Goal: Information Seeking & Learning: Learn about a topic

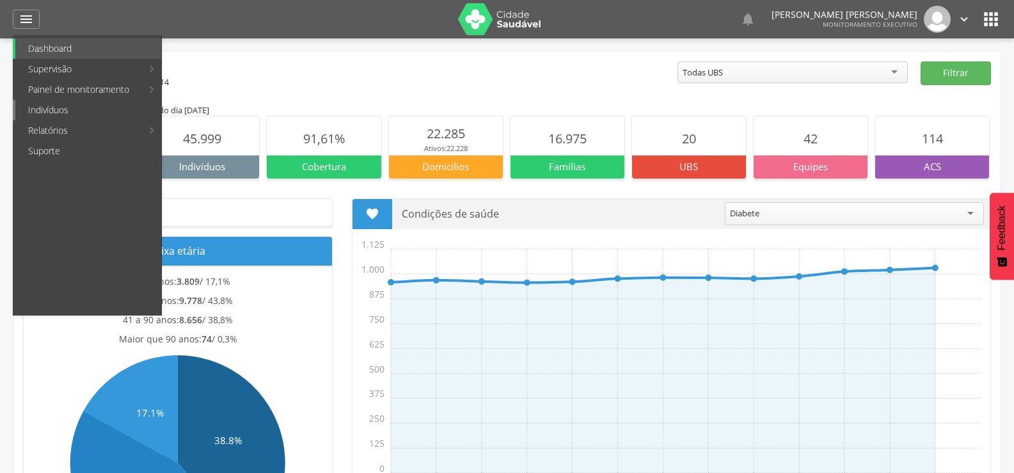
click at [51, 112] on link "Indivíduos" at bounding box center [88, 110] width 146 height 20
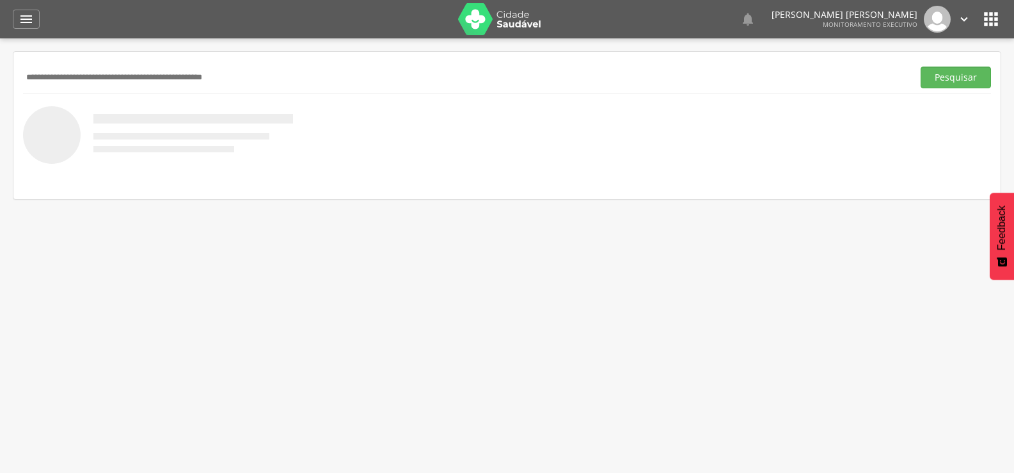
paste input "**********"
type input "**********"
click at [920, 67] on button "Pesquisar" at bounding box center [955, 78] width 70 height 22
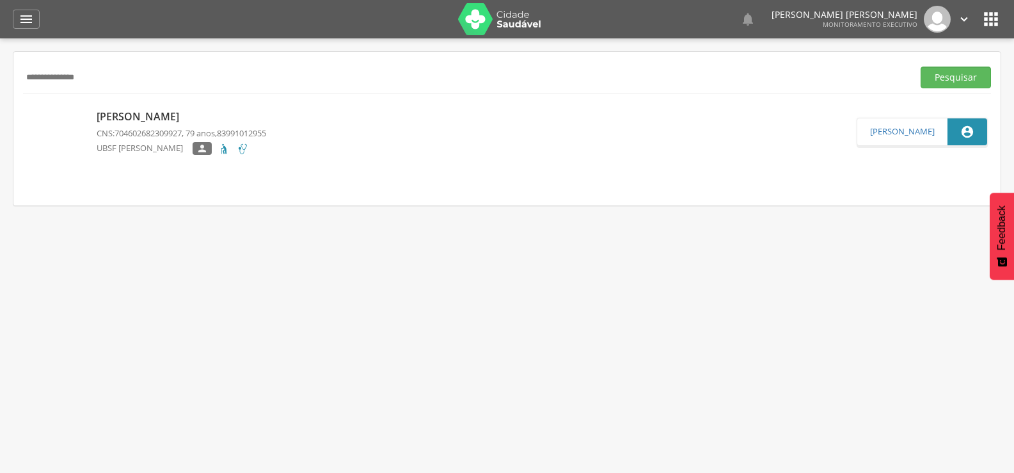
click at [132, 137] on span "704602682309927" at bounding box center [147, 133] width 67 height 12
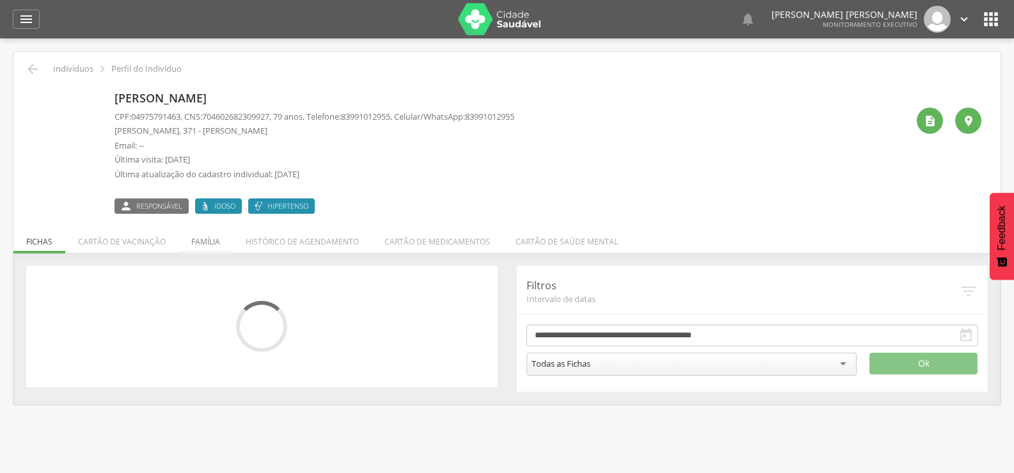
click at [205, 246] on li "Família" at bounding box center [205, 238] width 54 height 30
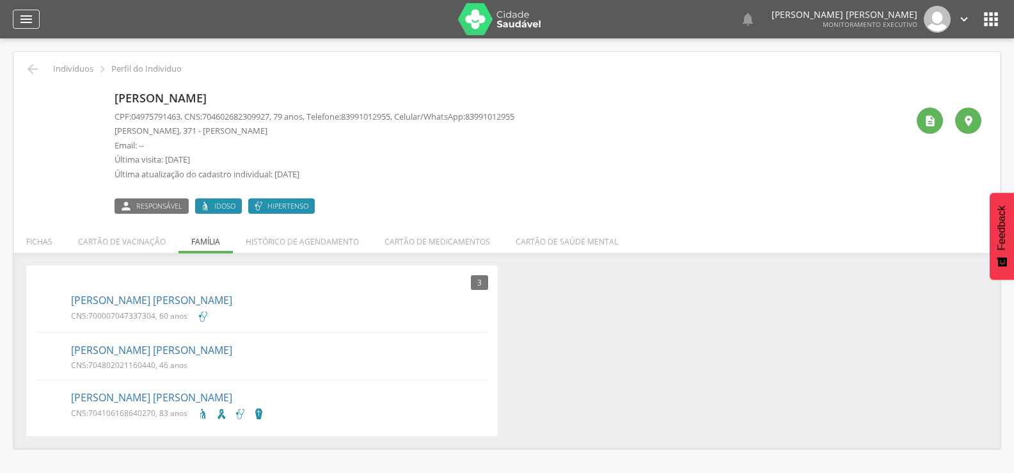
click at [32, 22] on icon "" at bounding box center [26, 19] width 15 height 15
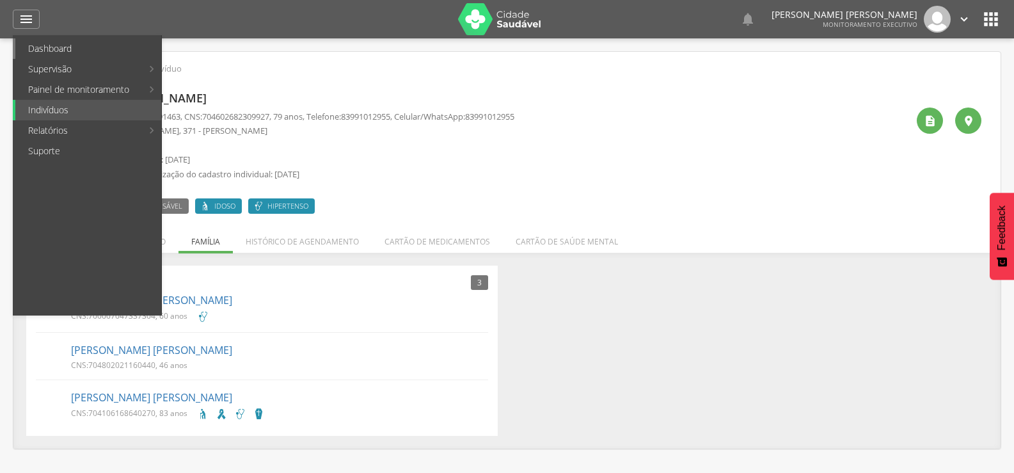
click at [42, 58] on link "Dashboard" at bounding box center [88, 48] width 146 height 20
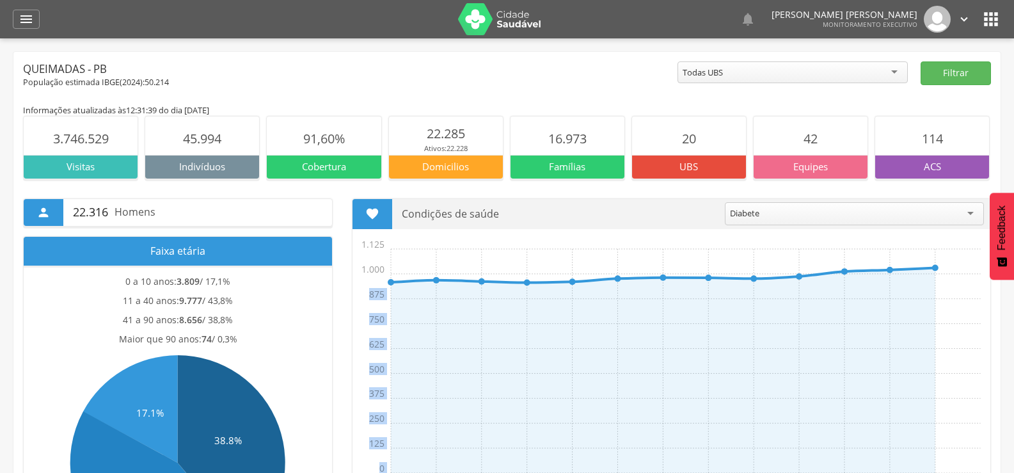
drag, startPoint x: 362, startPoint y: 269, endPoint x: 411, endPoint y: 272, distance: 48.7
click at [411, 272] on icon "Set Out Nov Dez Jan Fev Mar Abr Mai Jun [DATE] Ago Set 0 125 250 375 500 625 75…" at bounding box center [674, 367] width 631 height 256
click at [404, 269] on icon "Set Out Nov Dez Jan Fev Mar Abr Mai Jun [DATE] Ago Set 0 125 250 375 500 625 75…" at bounding box center [674, 367] width 631 height 256
drag, startPoint x: 368, startPoint y: 292, endPoint x: 425, endPoint y: 307, distance: 59.0
click at [425, 307] on icon "Set Out Nov Dez Jan Fev Mar Abr Mai Jun [DATE] Ago Set 0 125 250 375 500 625 75…" at bounding box center [674, 367] width 631 height 256
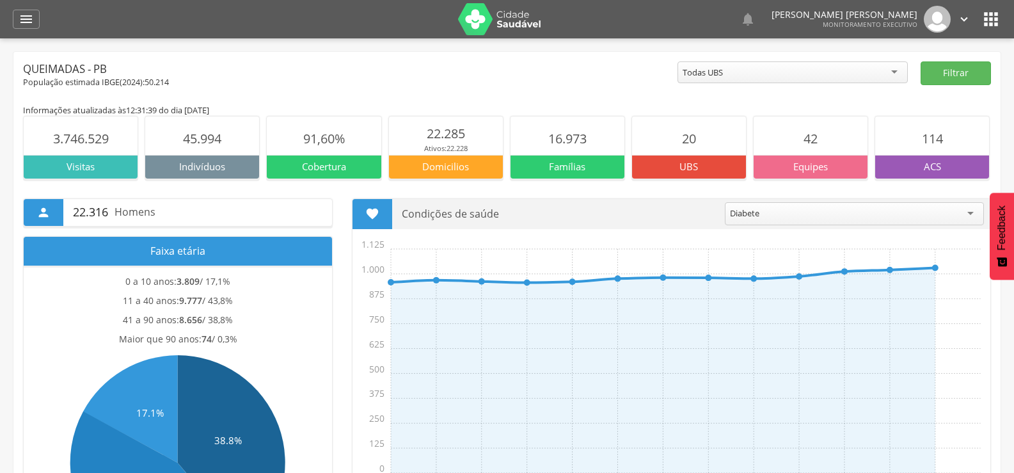
click at [391, 298] on icon "Set Out Nov Dez Jan Fev Mar Abr Mai Jun [DATE] Ago Set 0 125 250 375 500 625 75…" at bounding box center [674, 367] width 631 height 256
drag, startPoint x: 366, startPoint y: 292, endPoint x: 384, endPoint y: 294, distance: 18.0
click at [384, 294] on span "875" at bounding box center [374, 285] width 19 height 25
click at [402, 293] on icon "Set Out Nov Dez Jan Fev Mar Abr Mai Jun [DATE] Ago Set 0 125 250 375 500 625 75…" at bounding box center [674, 367] width 631 height 256
drag, startPoint x: 366, startPoint y: 291, endPoint x: 384, endPoint y: 271, distance: 27.2
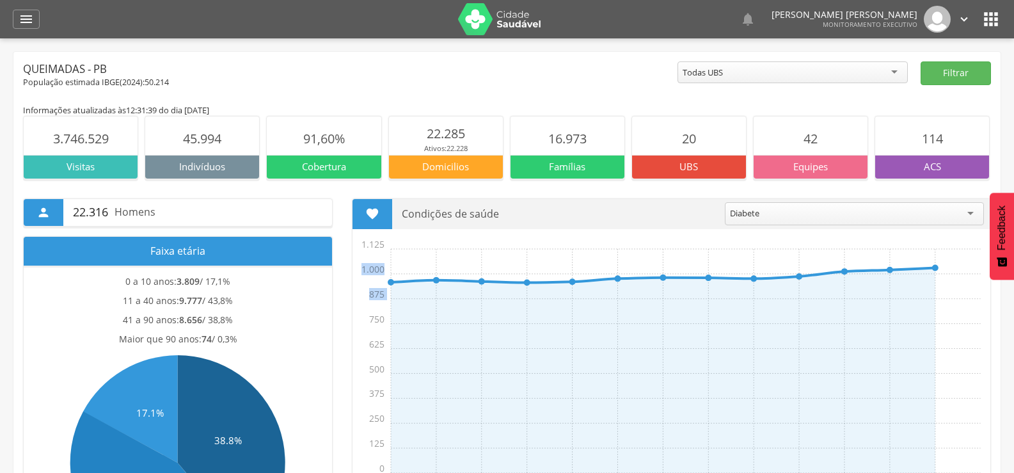
click at [384, 271] on g "Set Out Nov Dez Jan Fev Mar Abr Mai Jun [DATE] Ago Set 0 125 250 375 500 625 75…" at bounding box center [672, 359] width 615 height 259
click at [394, 300] on icon "Set Out Nov Dez Jan Fev Mar Abr Mai Jun [DATE] Ago Set 0 125 250 375 500 625 75…" at bounding box center [674, 367] width 631 height 256
drag, startPoint x: 367, startPoint y: 289, endPoint x: 381, endPoint y: 235, distance: 55.7
click at [381, 236] on section " Condições de saúde ******* Diabete 958 Set Out Nov Dez Jan Fev Mar Abr Mai Ju…" at bounding box center [671, 348] width 639 height 301
click at [386, 278] on icon "Set Out Nov Dez Jan Fev Mar Abr Mai Jun [DATE] Ago Set 0 125 250 375 500 625 75…" at bounding box center [674, 367] width 631 height 256
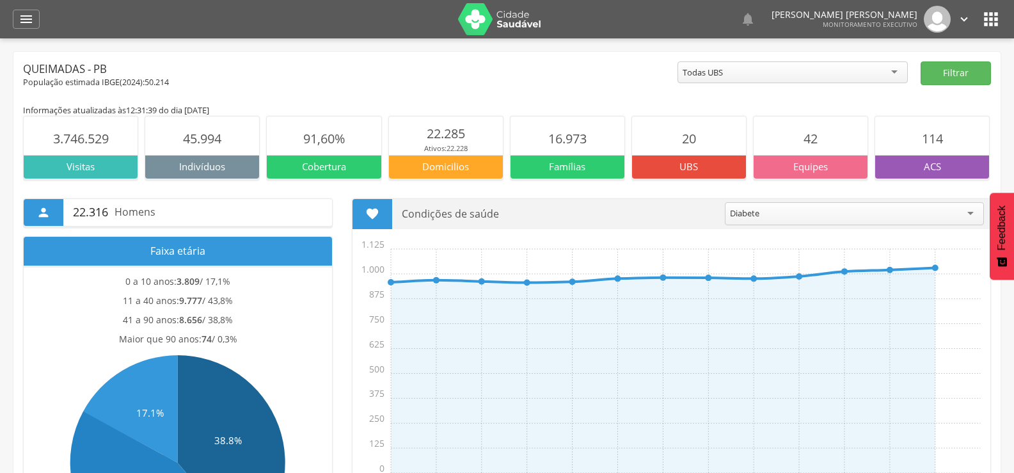
click at [374, 213] on icon "" at bounding box center [372, 214] width 14 height 14
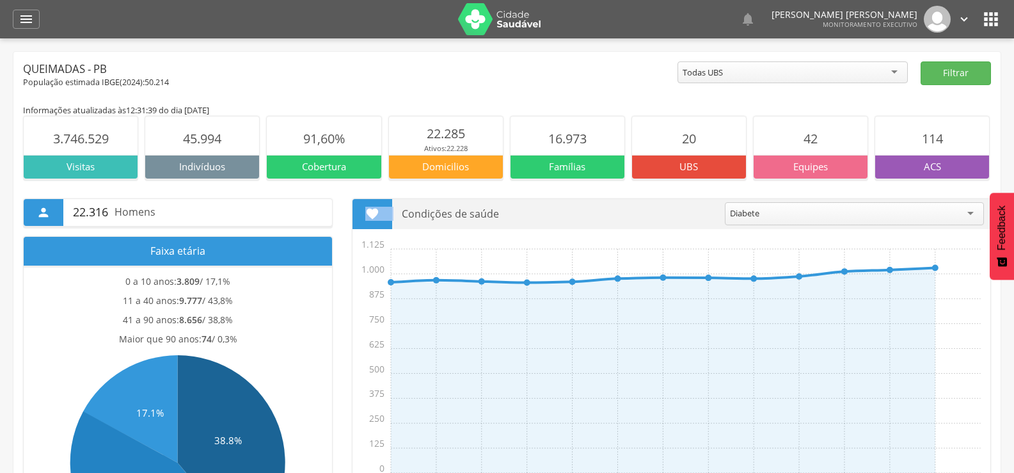
click at [397, 225] on div "Condições de saúde ******* Diabete" at bounding box center [691, 214] width 598 height 30
click at [374, 214] on icon "" at bounding box center [372, 214] width 14 height 14
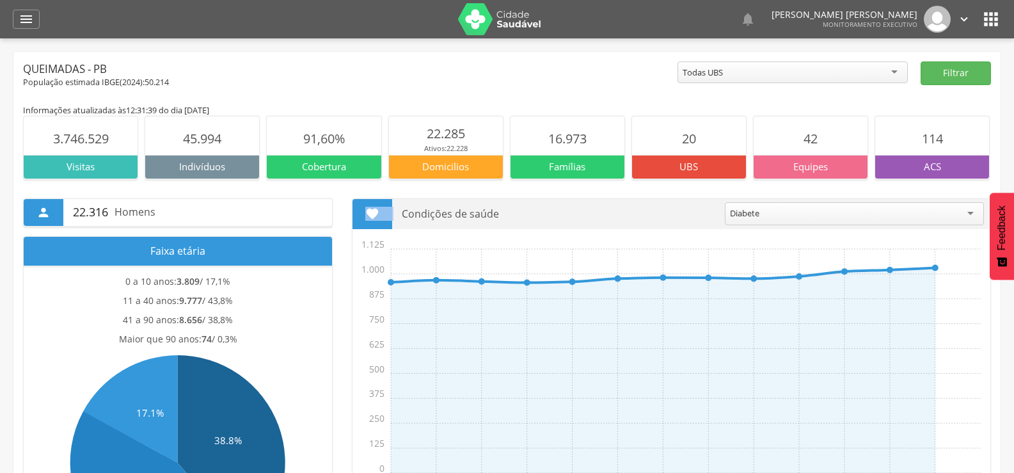
click at [374, 214] on icon "" at bounding box center [372, 214] width 14 height 14
click at [398, 219] on div "Condições de saúde ******* Diabete" at bounding box center [691, 214] width 598 height 30
click at [370, 213] on icon "" at bounding box center [372, 214] width 14 height 14
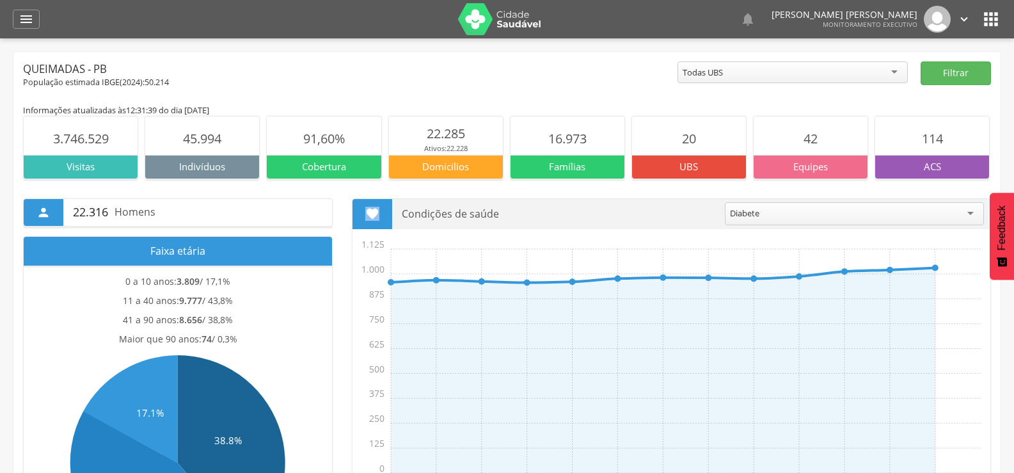
click at [370, 213] on icon "" at bounding box center [372, 214] width 14 height 14
click at [375, 214] on icon "" at bounding box center [372, 214] width 14 height 14
click at [374, 214] on icon "" at bounding box center [372, 214] width 14 height 14
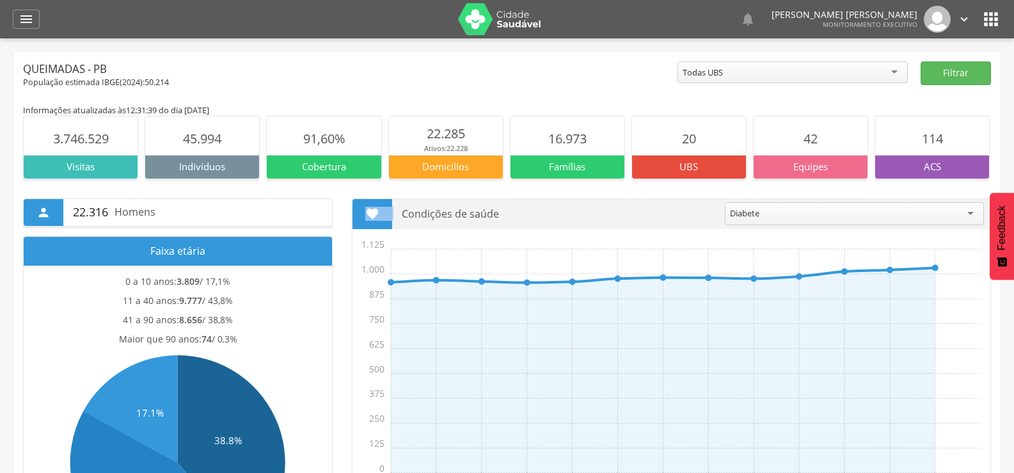
click at [374, 214] on icon "" at bounding box center [372, 214] width 14 height 14
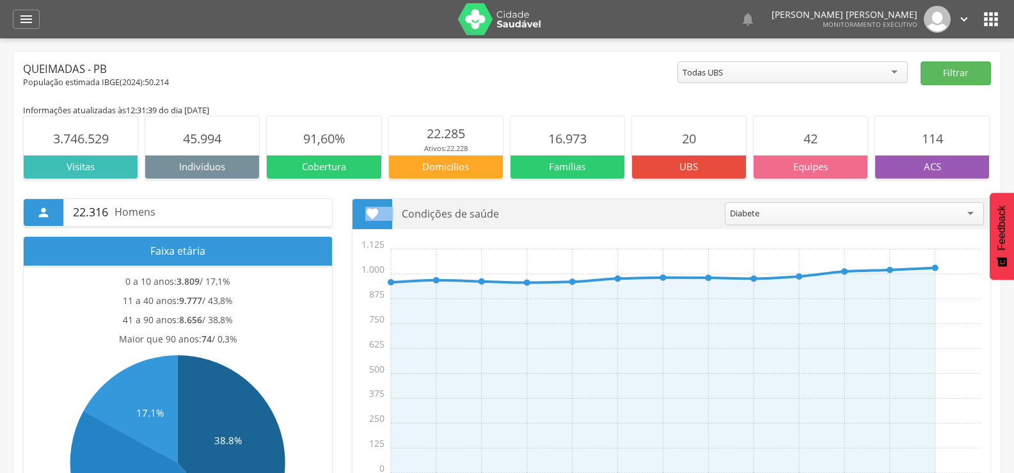
click at [374, 214] on icon "" at bounding box center [372, 214] width 14 height 14
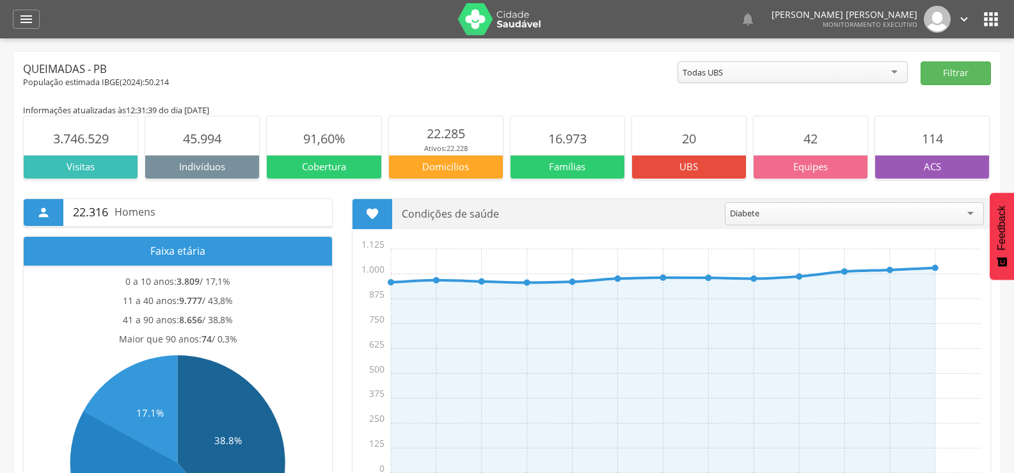
click at [374, 214] on icon "" at bounding box center [372, 214] width 14 height 14
click at [384, 217] on div "" at bounding box center [372, 214] width 40 height 30
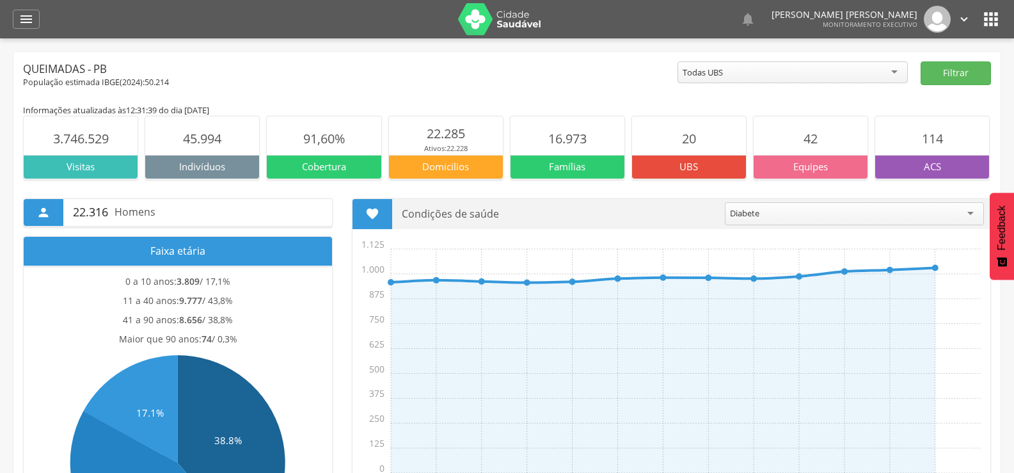
click at [376, 215] on icon "" at bounding box center [372, 214] width 14 height 14
click at [383, 216] on div "" at bounding box center [372, 214] width 40 height 30
